Goal: Task Accomplishment & Management: Manage account settings

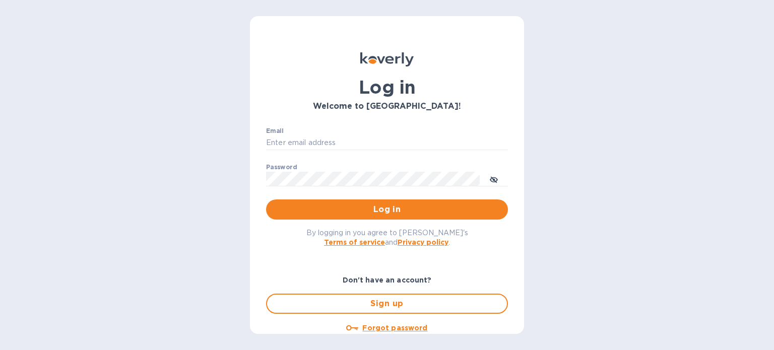
type input "amanda@ecomseating.com"
click at [391, 207] on span "Log in" at bounding box center [387, 210] width 226 height 12
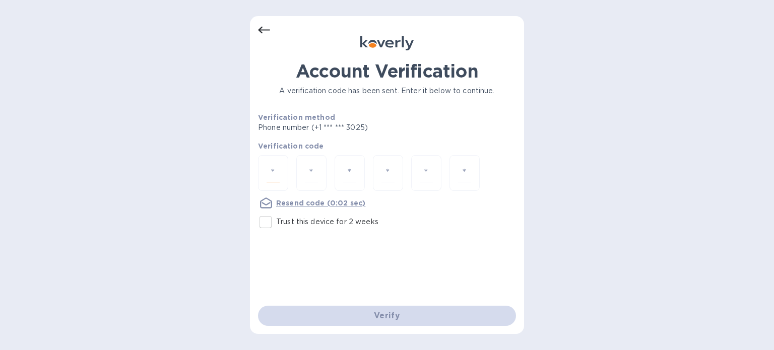
click at [268, 171] on input "number" at bounding box center [273, 173] width 13 height 19
type input "4"
type input "3"
type input "0"
type input "1"
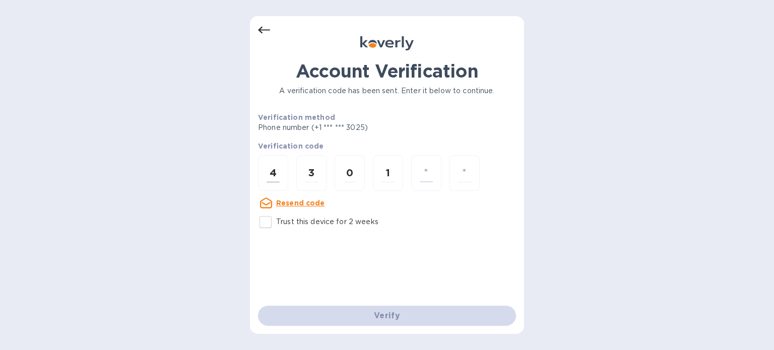
type input "3"
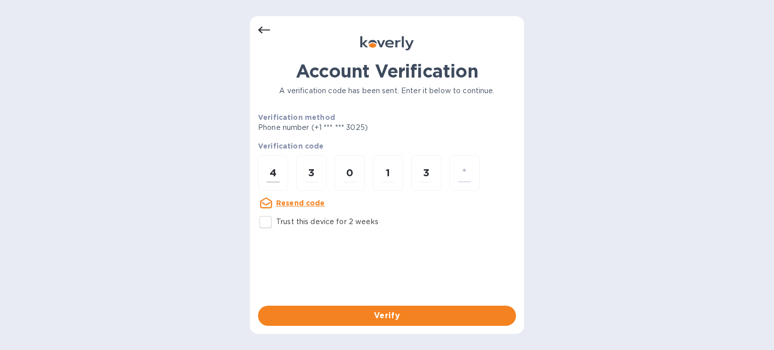
type input "3"
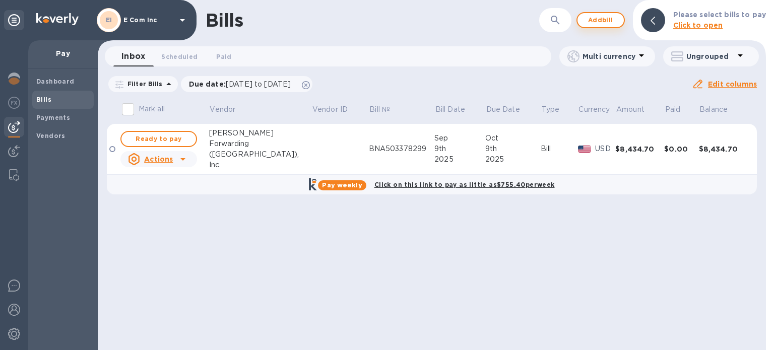
click at [620, 24] on button "Add bill" at bounding box center [600, 20] width 48 height 16
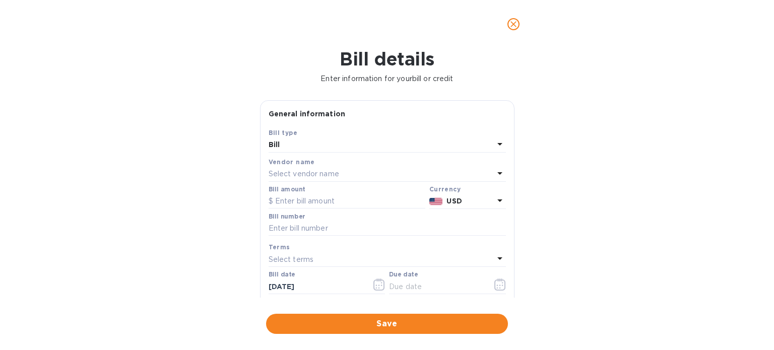
click at [357, 171] on div "Select vendor name" at bounding box center [381, 174] width 225 height 14
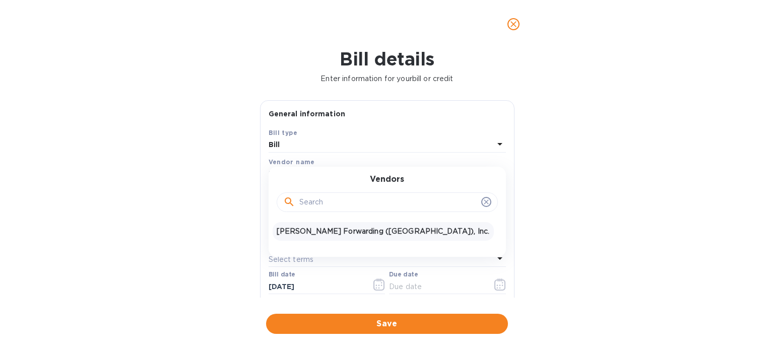
click at [330, 229] on p "[PERSON_NAME] Forwarding ([GEOGRAPHIC_DATA]), Inc." at bounding box center [383, 231] width 213 height 11
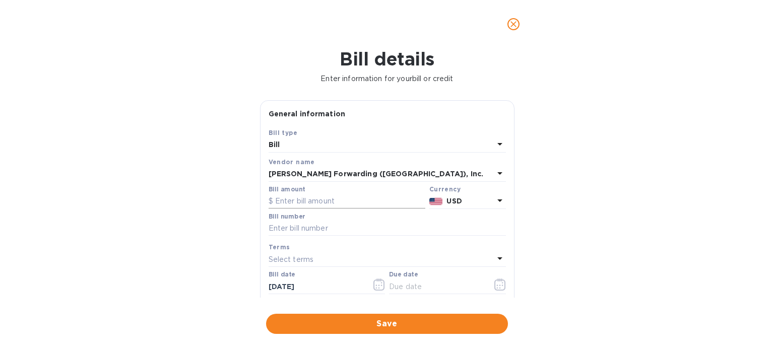
click at [325, 197] on input "text" at bounding box center [347, 201] width 157 height 15
type input "7,394.38"
click at [310, 232] on input "text" at bounding box center [387, 228] width 237 height 15
type input "BNA503399849"
click at [360, 257] on div "Select terms" at bounding box center [381, 259] width 225 height 14
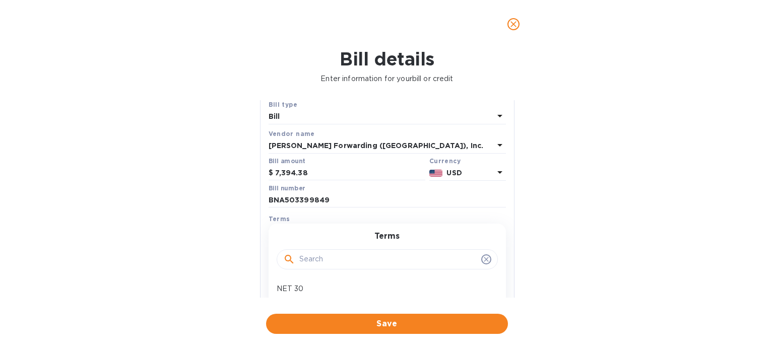
scroll to position [50, 0]
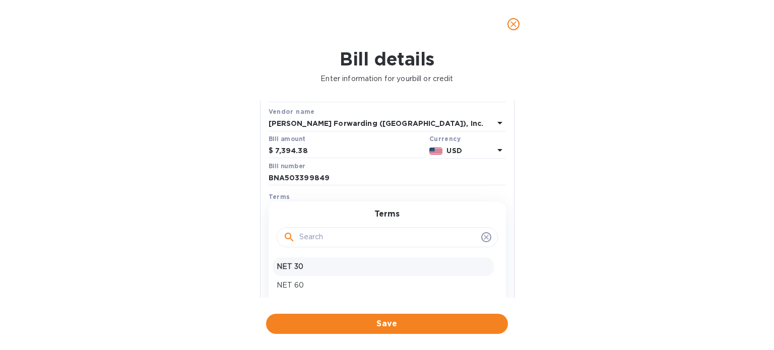
click at [297, 264] on p "NET 30" at bounding box center [383, 267] width 213 height 11
type input "[DATE]"
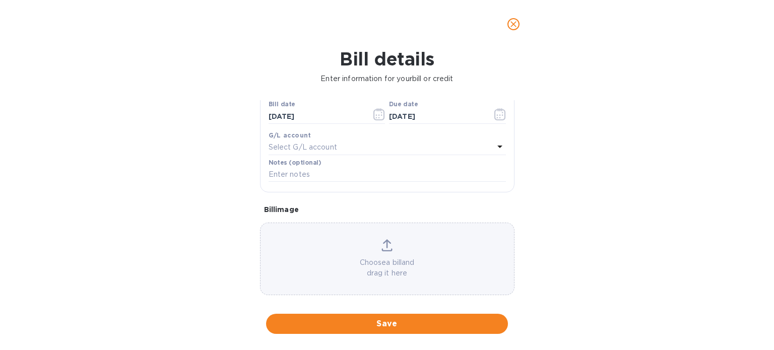
scroll to position [181, 0]
click at [387, 334] on div "Save" at bounding box center [387, 324] width 246 height 24
click at [401, 320] on span "Save" at bounding box center [387, 324] width 226 height 12
